Goal: Check status: Check status

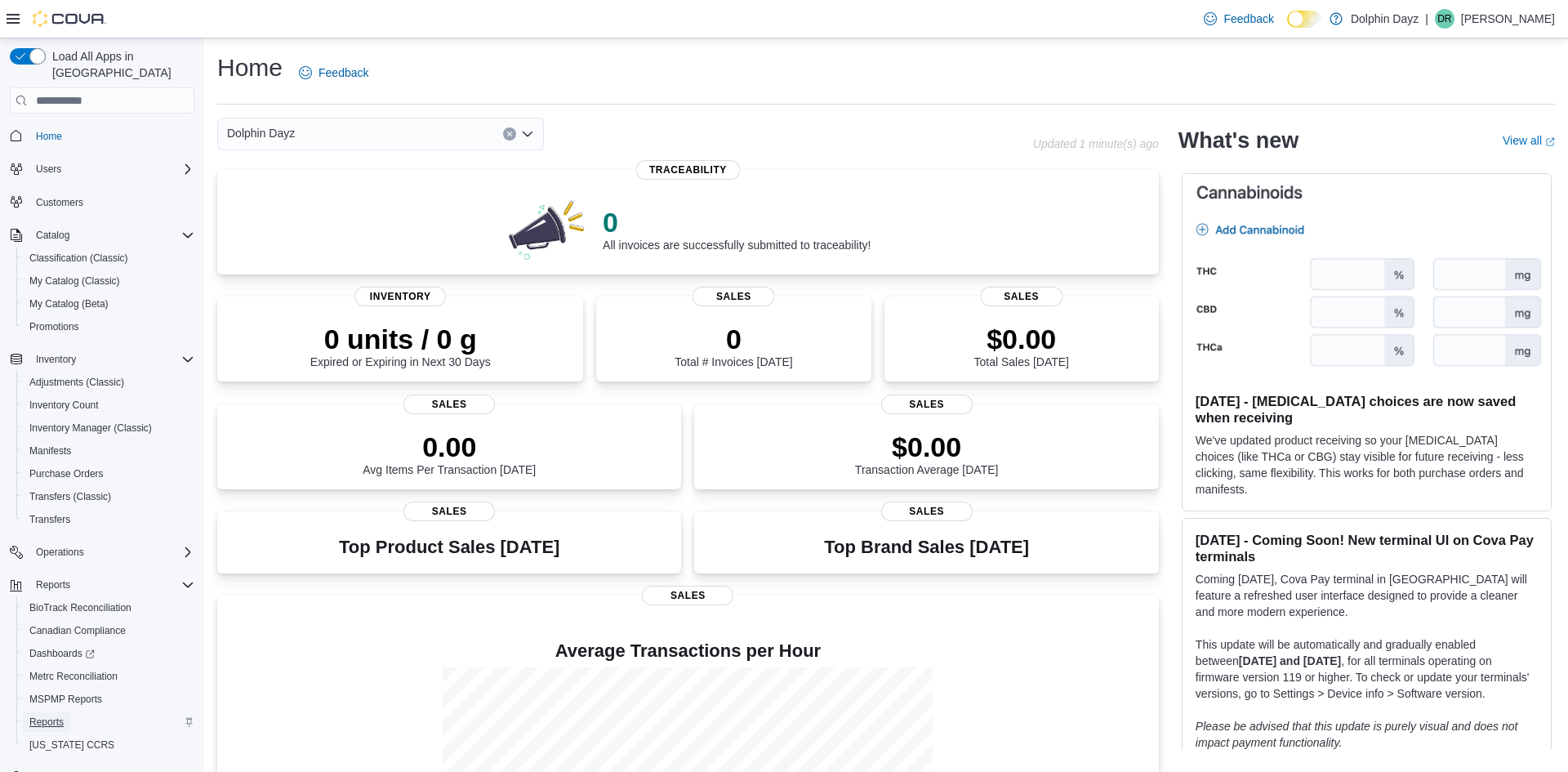
click at [39, 716] on span "Reports" at bounding box center [46, 722] width 34 height 13
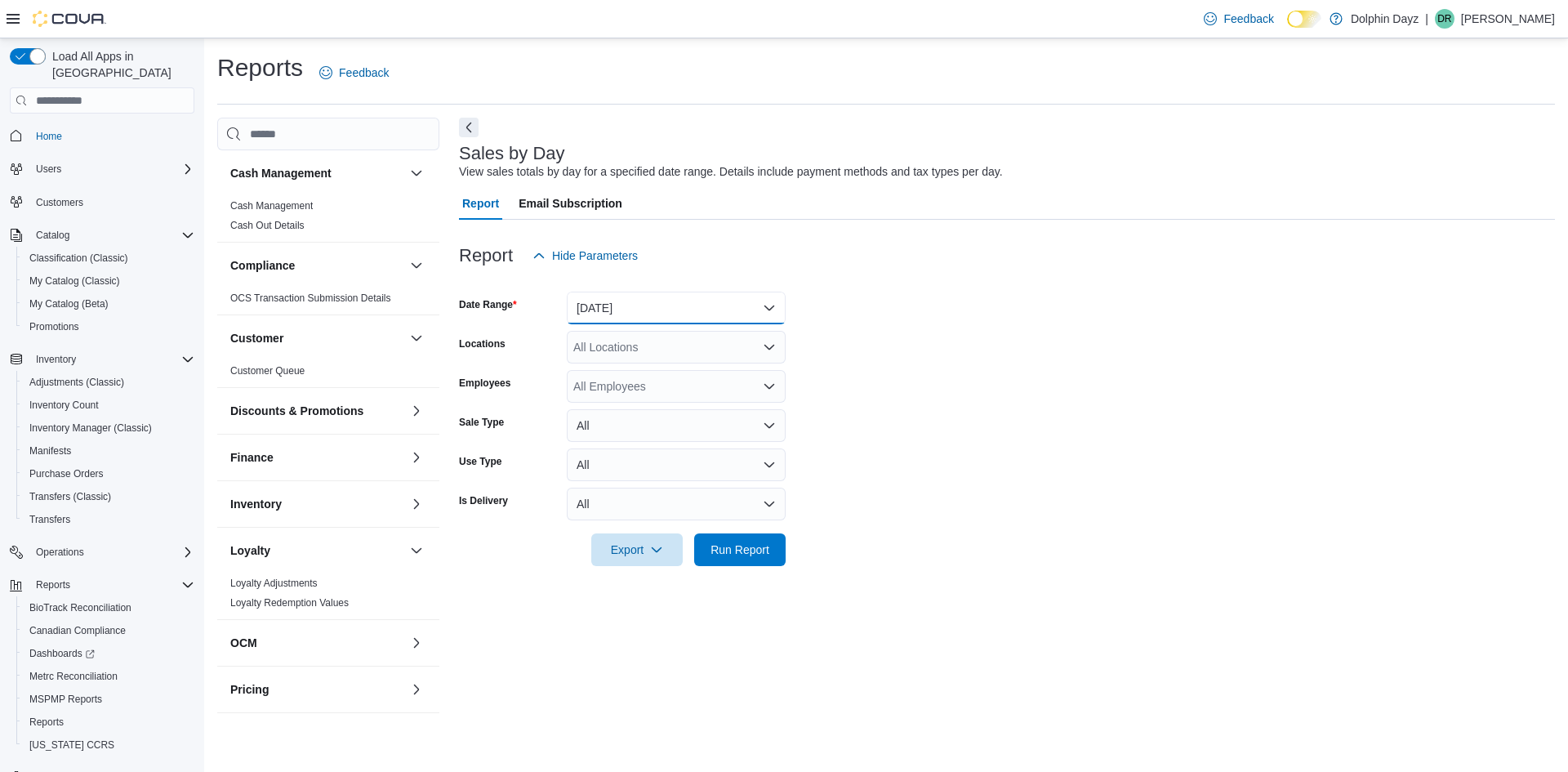
click at [668, 308] on button "Yesterday" at bounding box center [676, 308] width 219 height 32
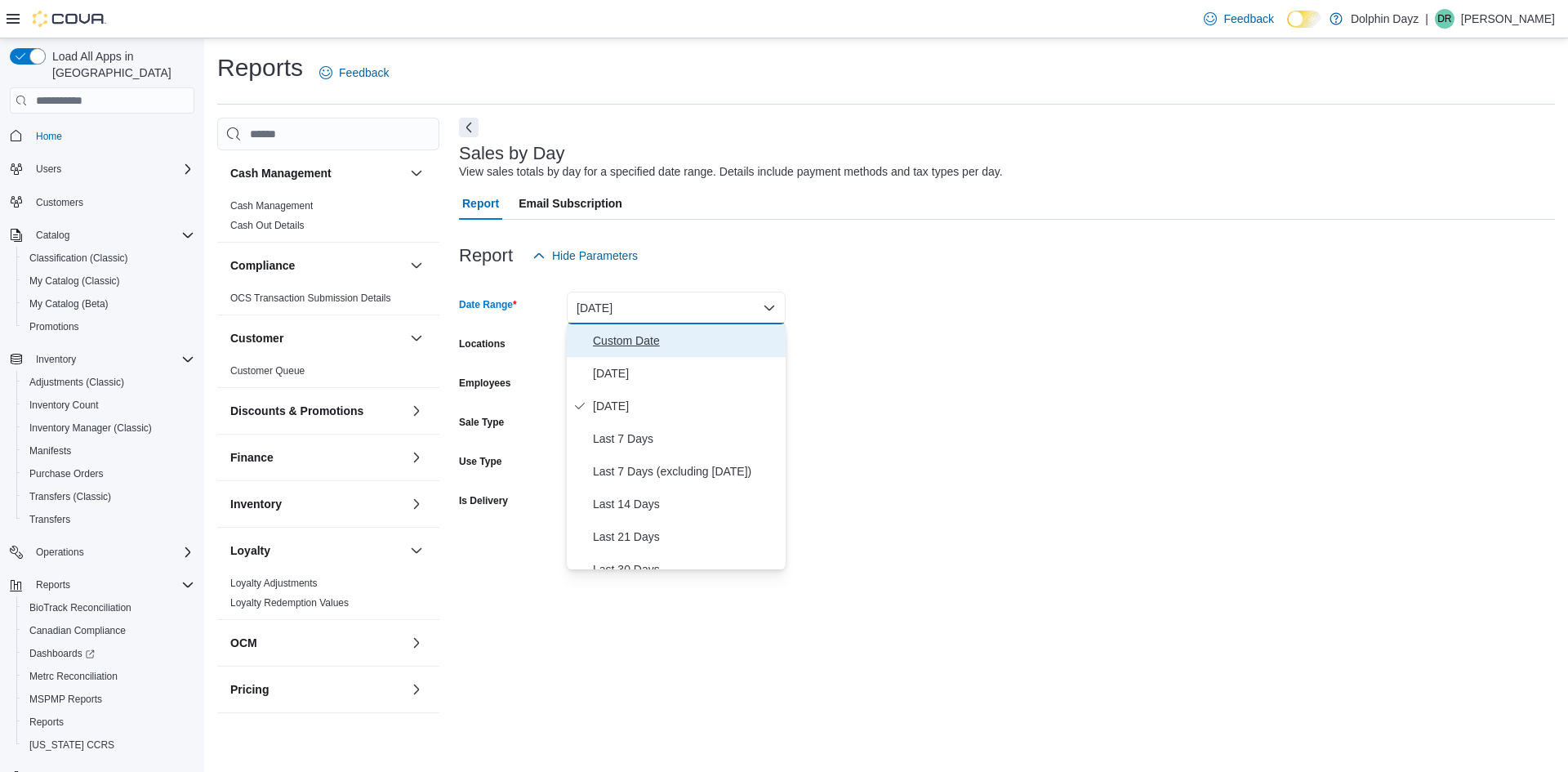
click at [616, 339] on span "Custom Date" at bounding box center [686, 340] width 187 height 19
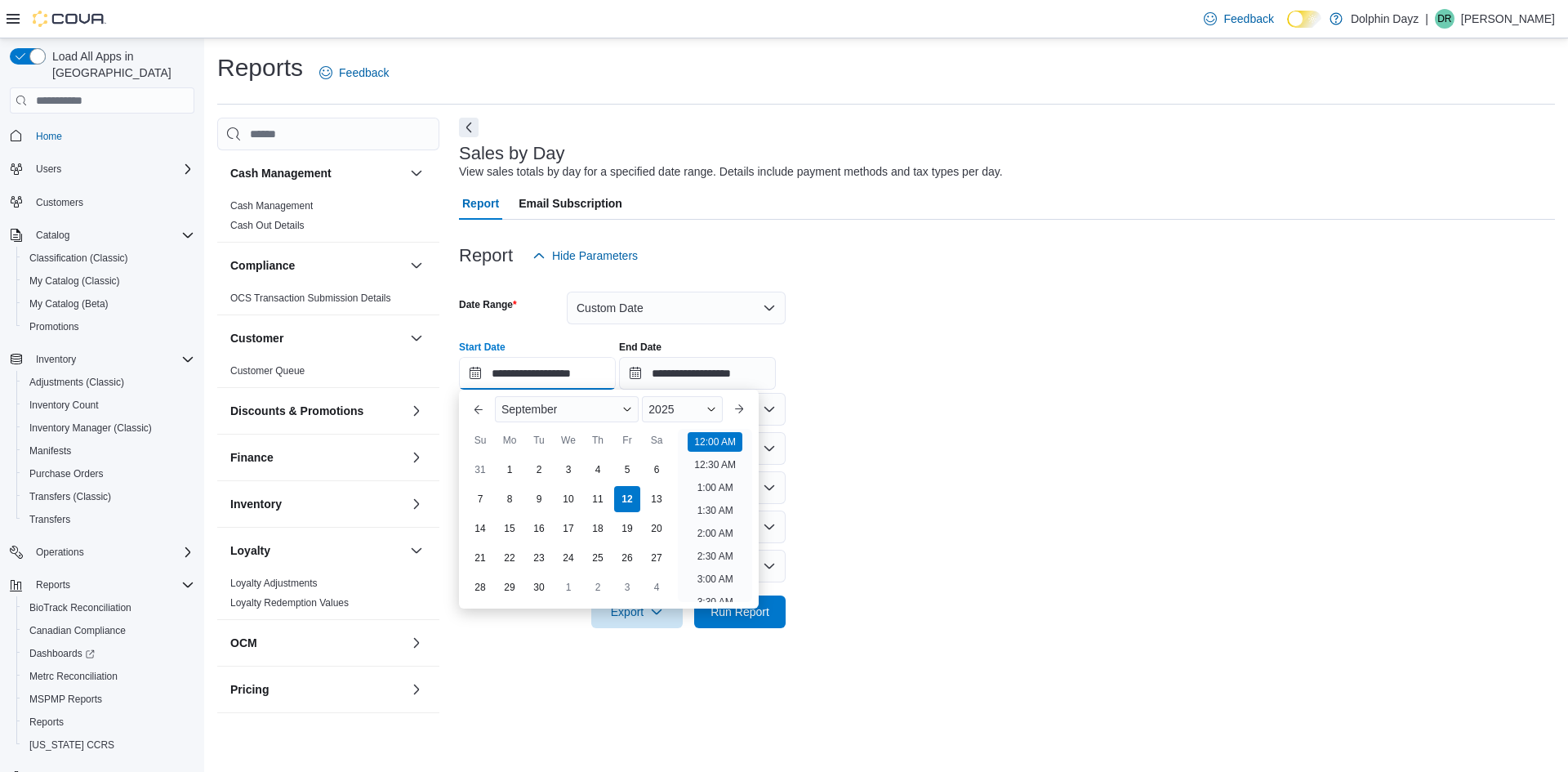
click at [586, 383] on input "**********" at bounding box center [537, 372] width 157 height 32
click at [517, 500] on div "8" at bounding box center [509, 499] width 29 height 29
type input "**********"
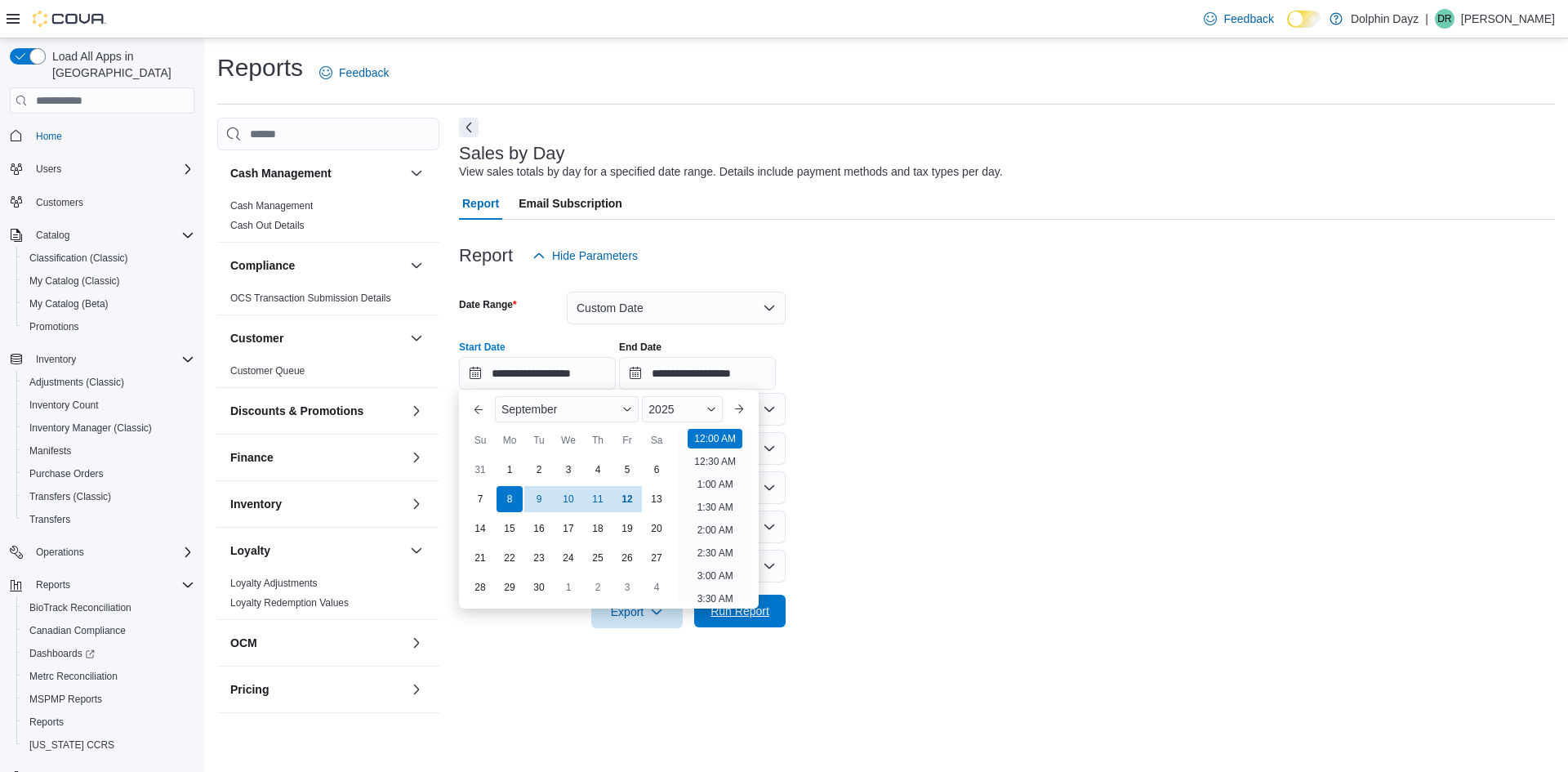
click at [752, 611] on span "Run Report" at bounding box center [740, 611] width 59 height 17
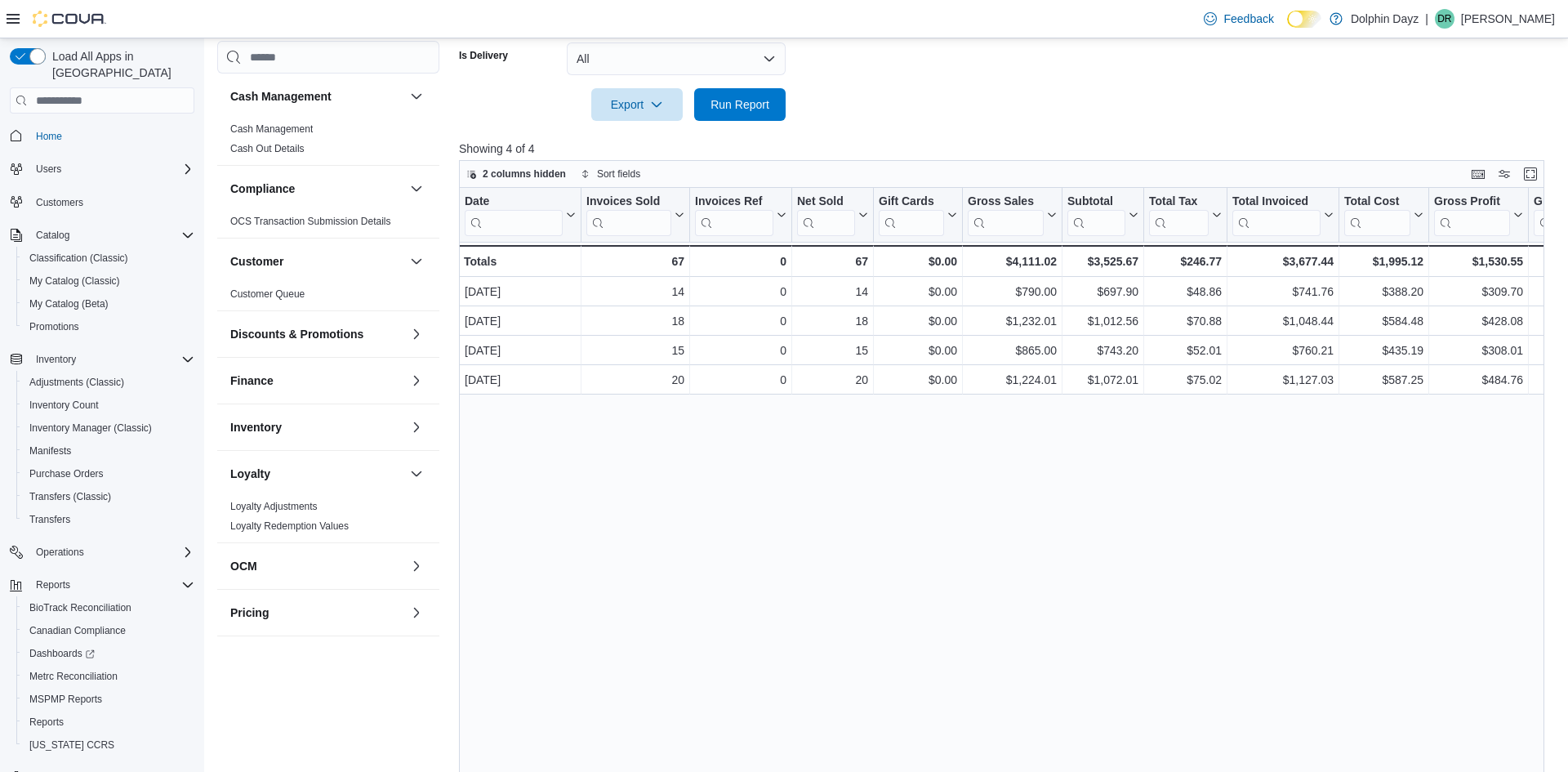
scroll to position [525, 0]
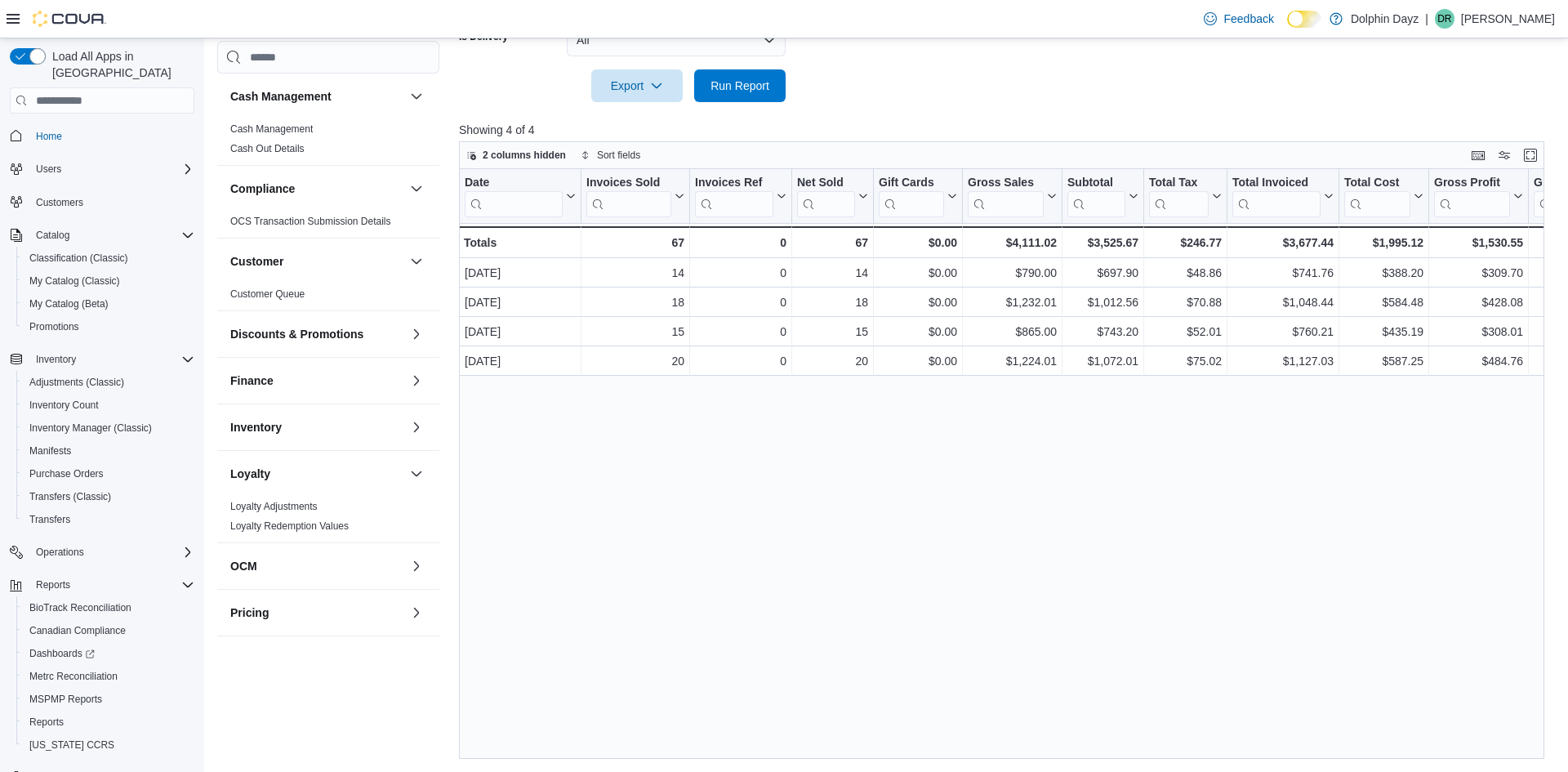
click at [1473, 762] on div "Reports Feedback Cash Management Cash Management Cash Out Details Compliance OC…" at bounding box center [886, 142] width 1364 height 1260
click at [1194, 256] on div "$246.77 - Total Tax, column 8, row 5" at bounding box center [1186, 242] width 83 height 31
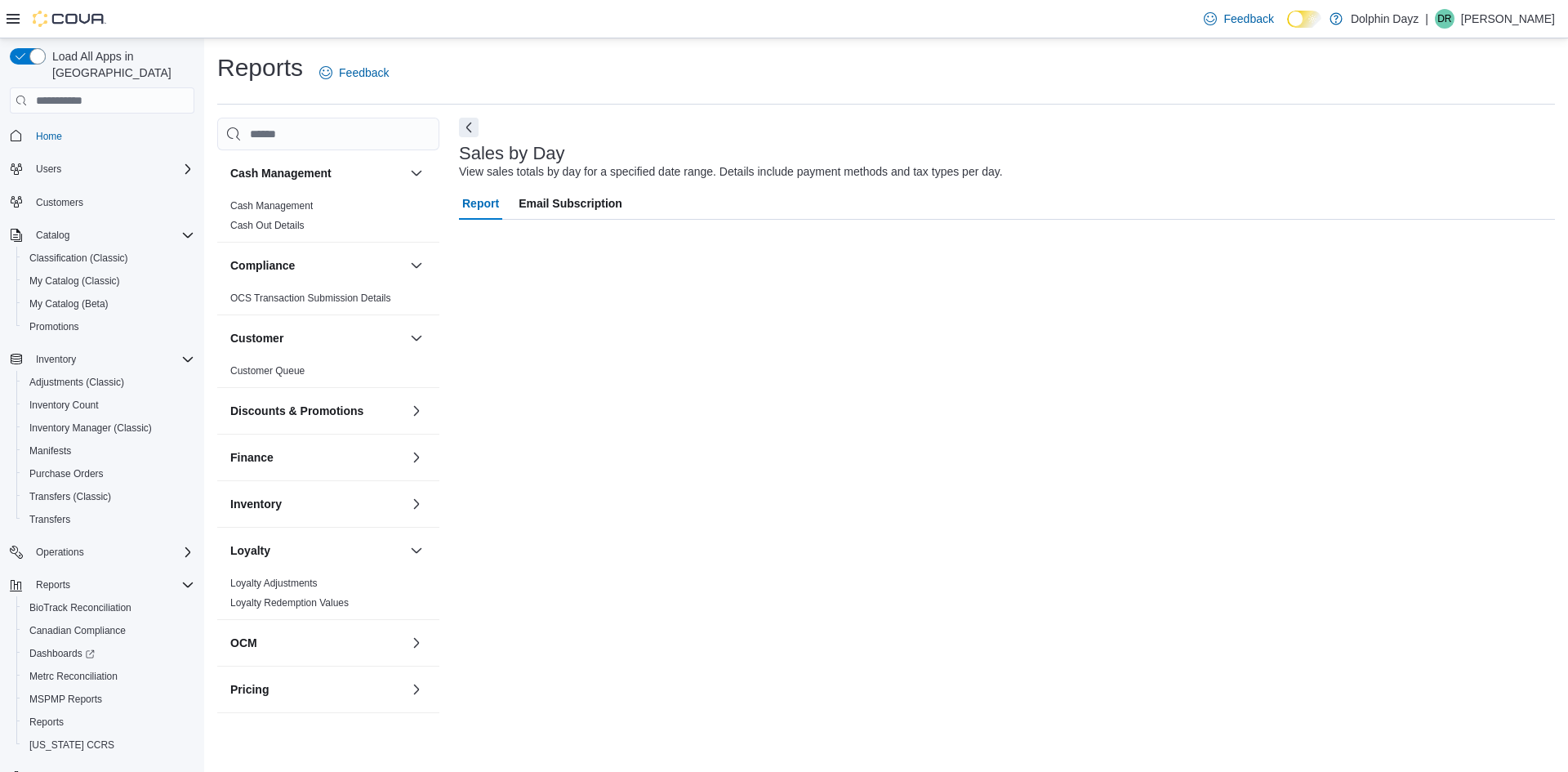
scroll to position [0, 0]
